Goal: Information Seeking & Learning: Learn about a topic

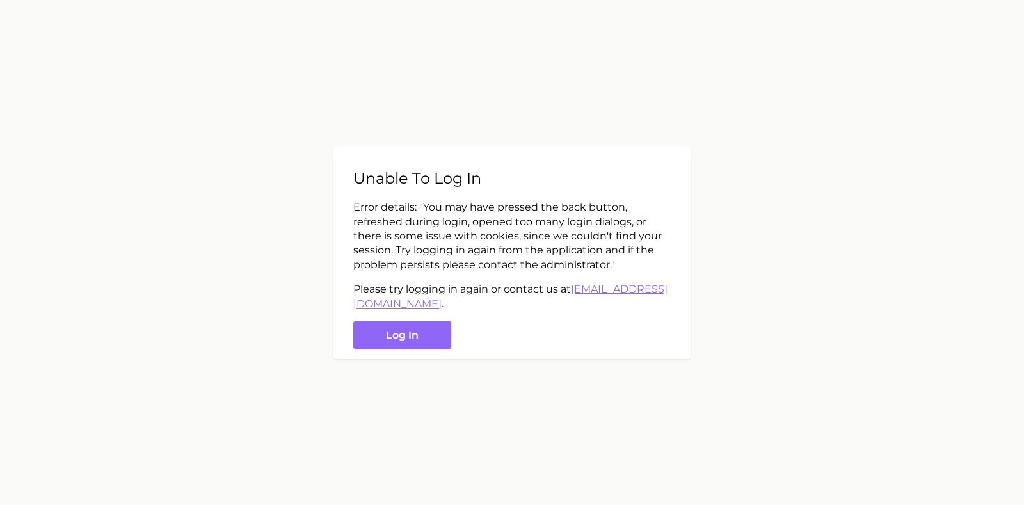
click at [406, 335] on button "Log in" at bounding box center [402, 335] width 98 height 28
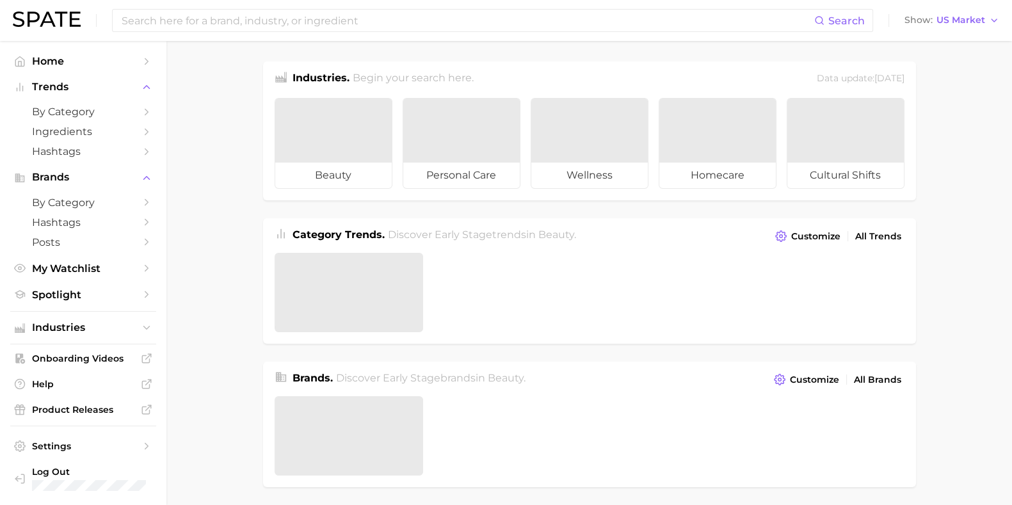
click at [243, 18] on input at bounding box center [467, 21] width 694 height 22
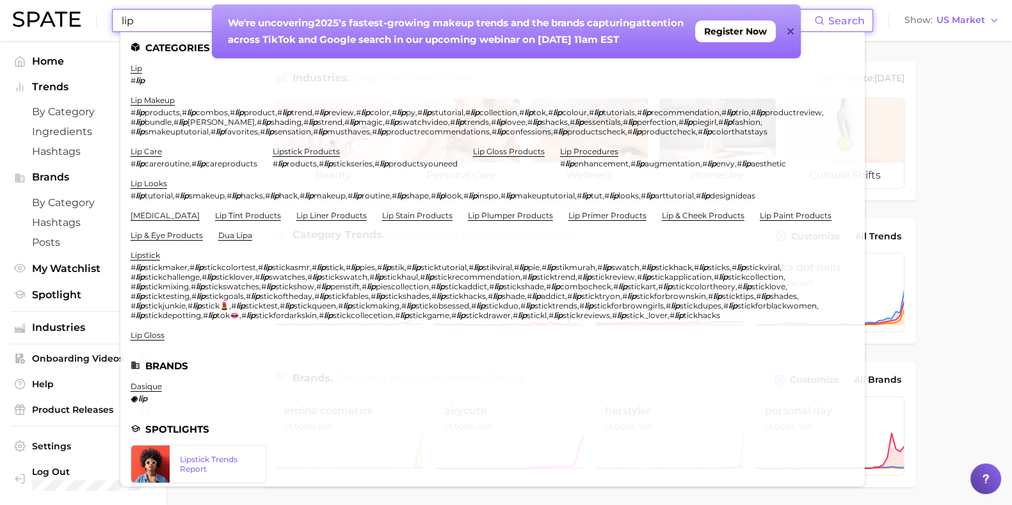
type input "lip"
click at [150, 150] on link "lip care" at bounding box center [146, 152] width 31 height 10
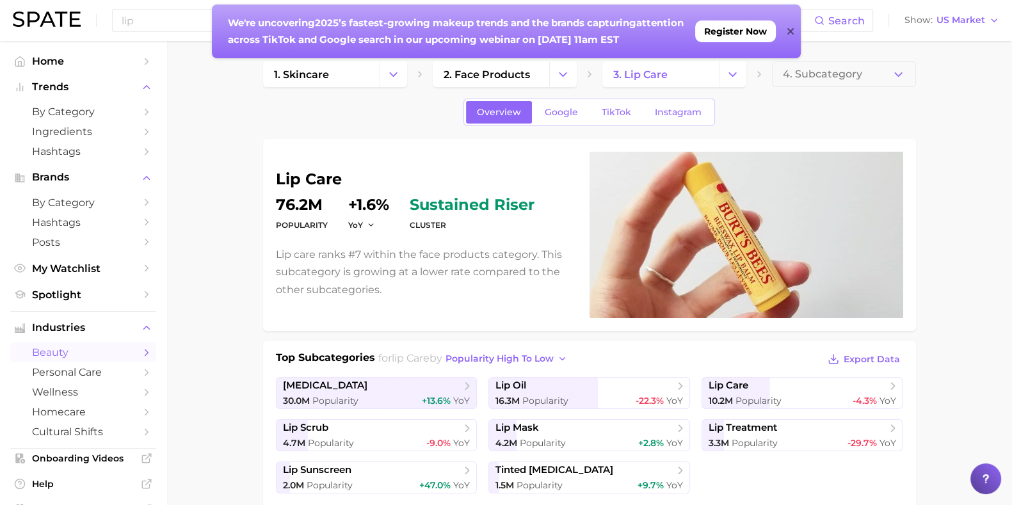
click at [740, 32] on span "Register Now" at bounding box center [735, 31] width 63 height 10
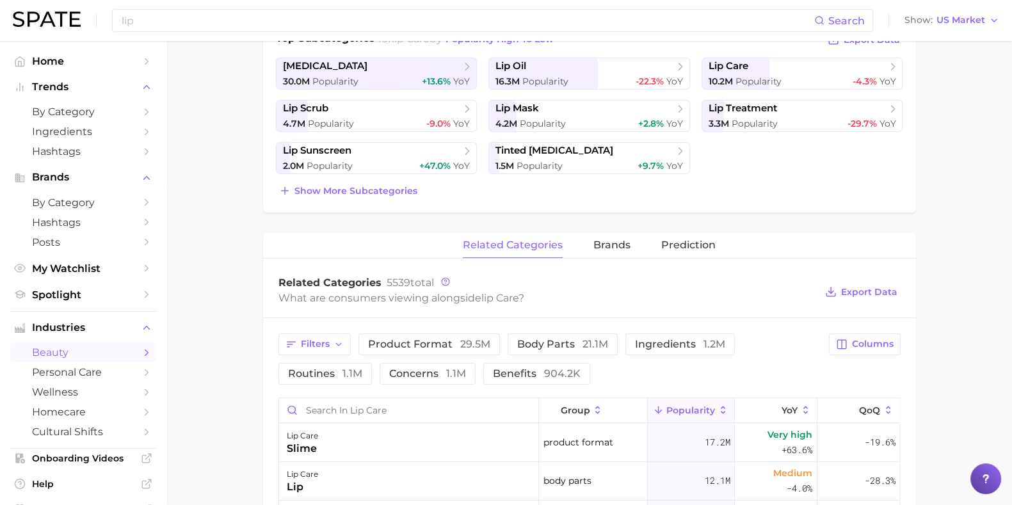
scroll to position [240, 0]
